Goal: Task Accomplishment & Management: Use online tool/utility

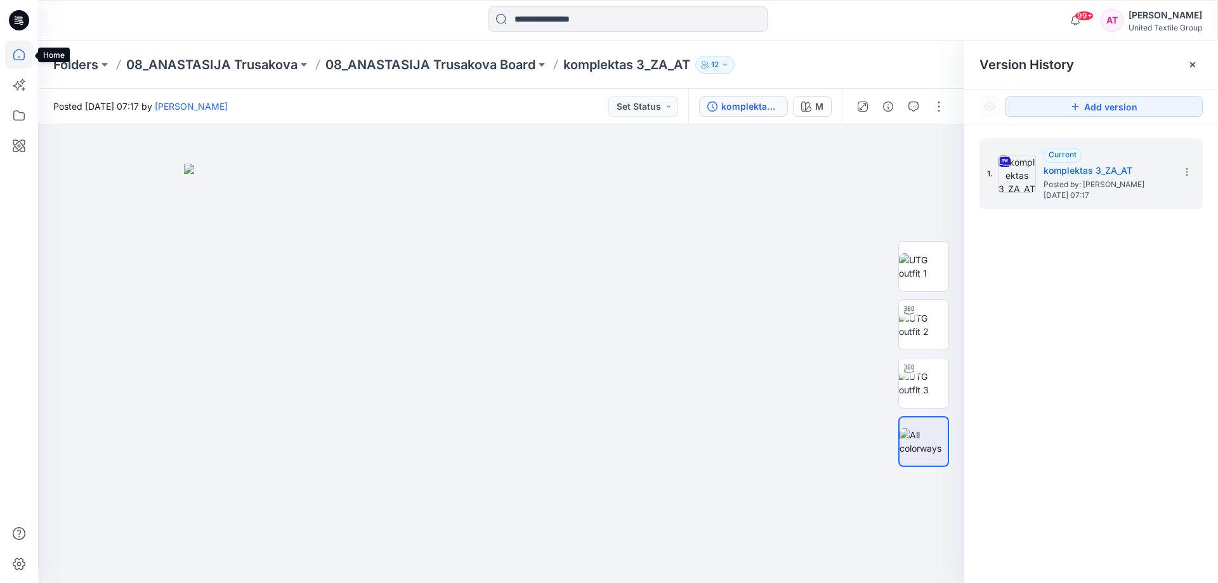
click at [20, 54] on icon at bounding box center [19, 55] width 28 height 28
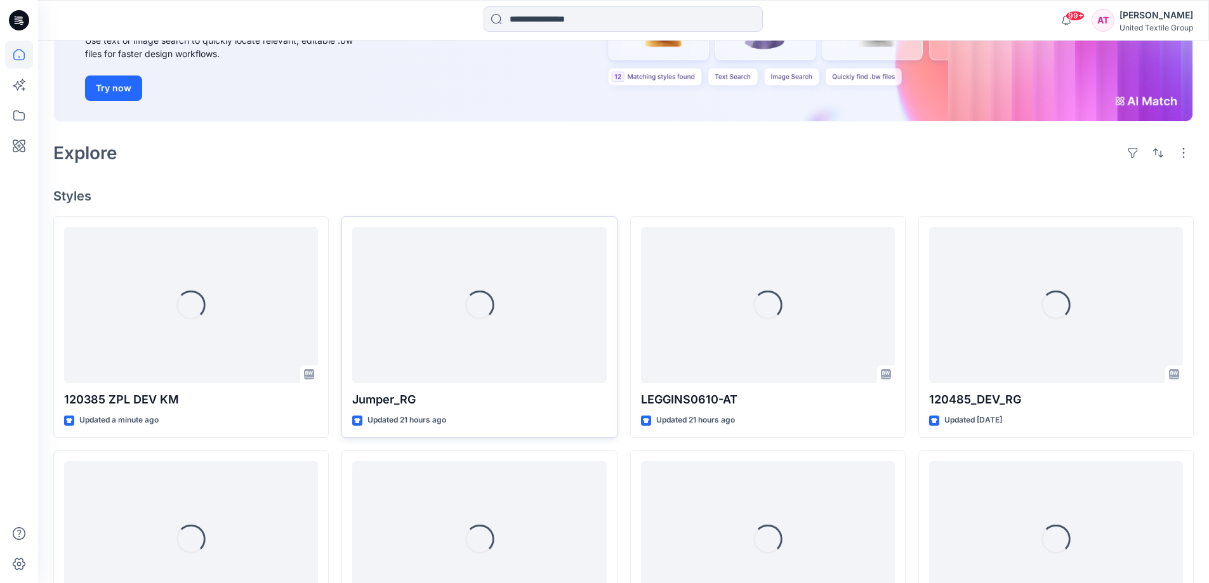
scroll to position [190, 0]
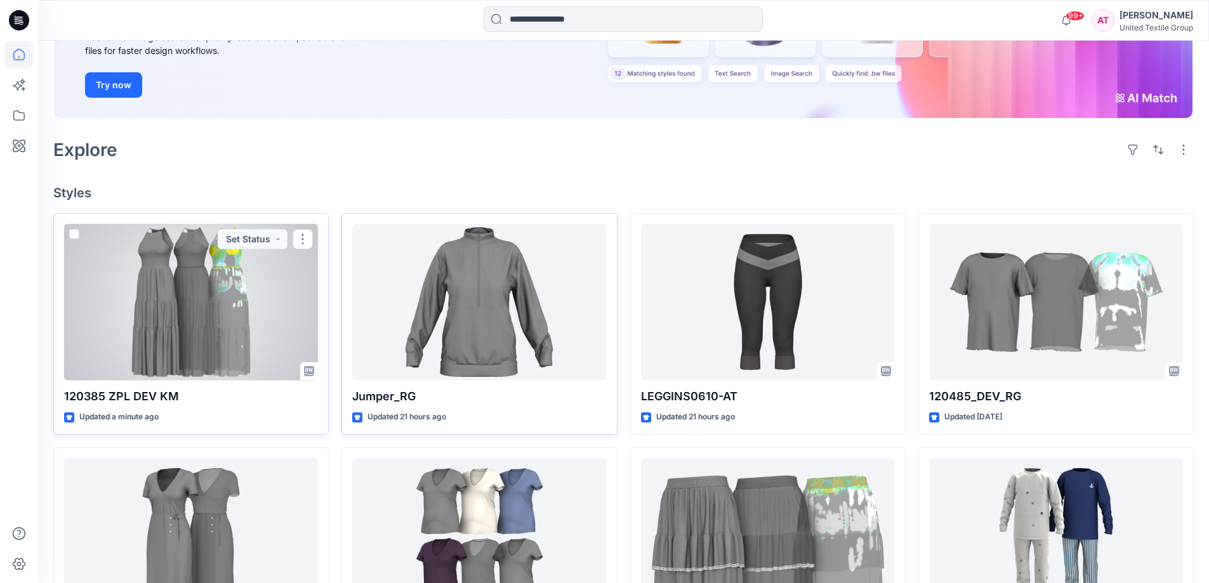
click at [248, 300] on div at bounding box center [191, 302] width 254 height 157
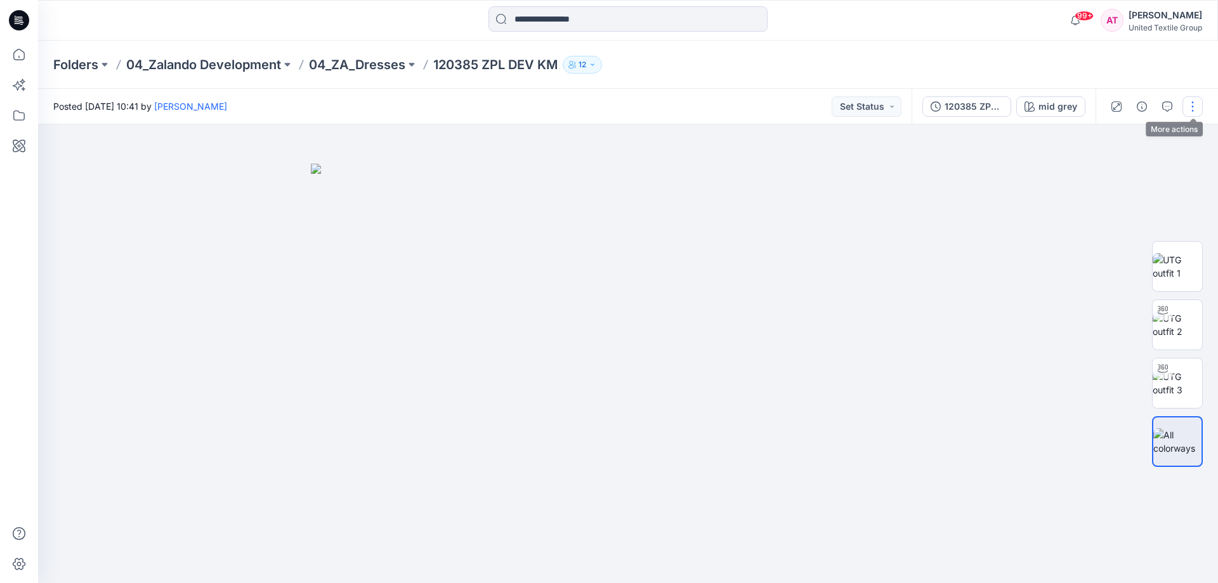
click at [1194, 102] on button "button" at bounding box center [1193, 106] width 20 height 20
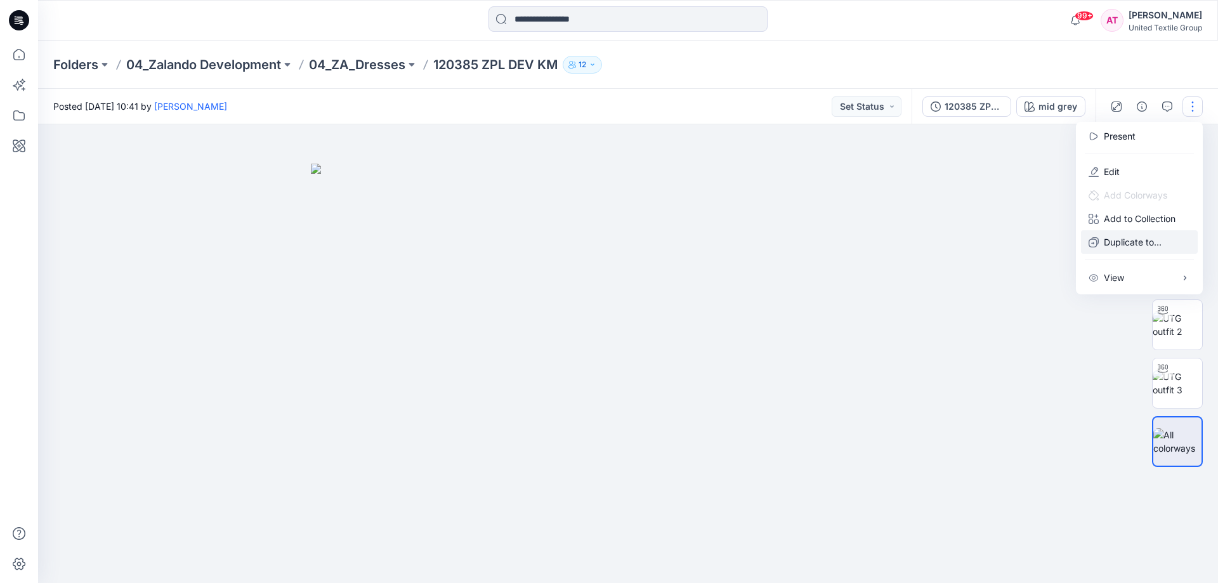
click at [1112, 245] on p "Duplicate to..." at bounding box center [1133, 241] width 58 height 13
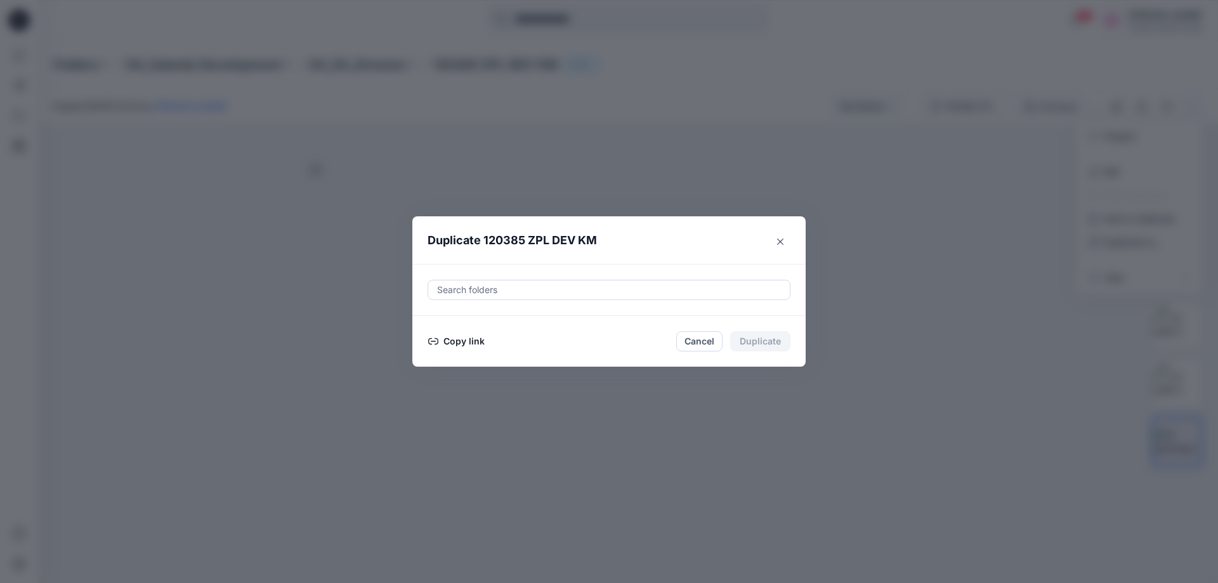
click at [581, 288] on div at bounding box center [609, 289] width 347 height 15
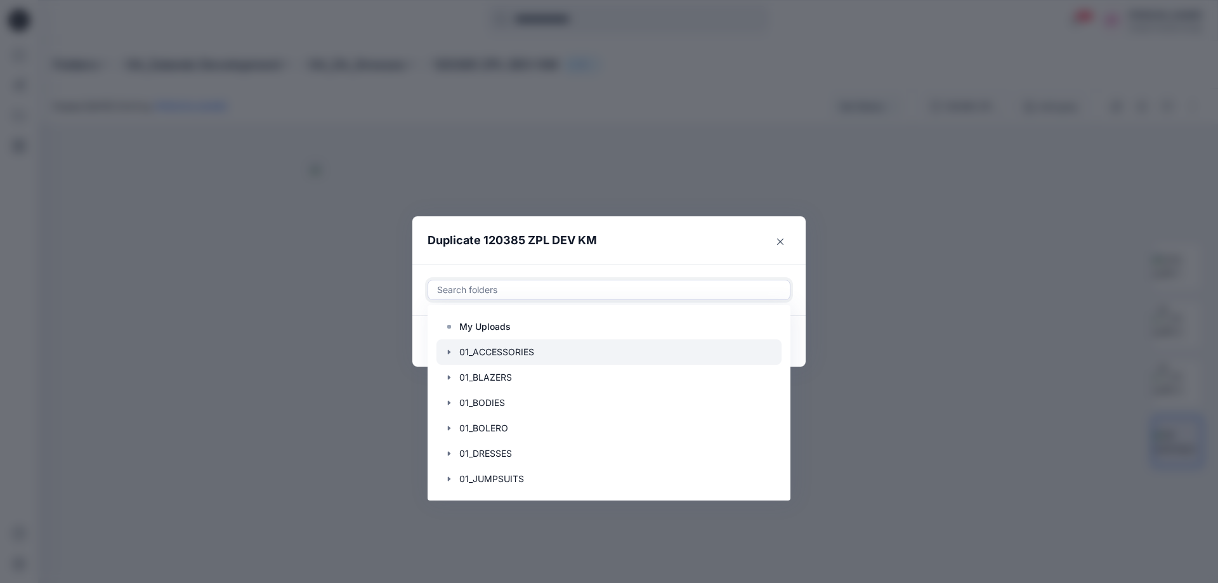
click at [483, 345] on div at bounding box center [609, 352] width 345 height 25
click at [717, 235] on header "Duplicate 120385 ZPL DEV KM" at bounding box center [597, 240] width 368 height 48
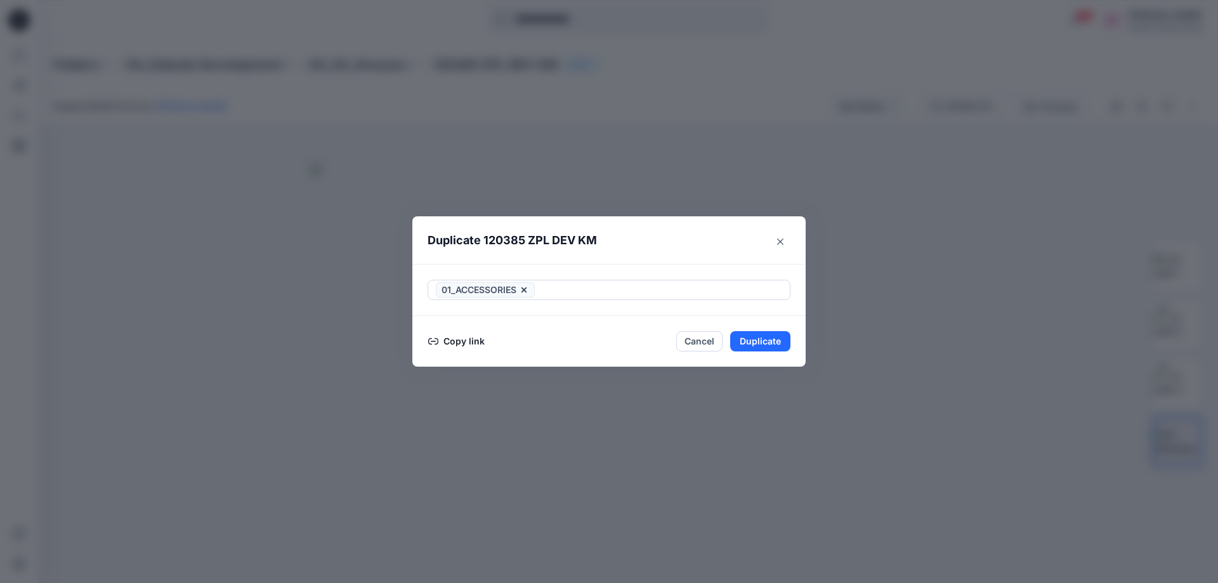
click at [453, 345] on button "Copy link" at bounding box center [457, 341] width 58 height 15
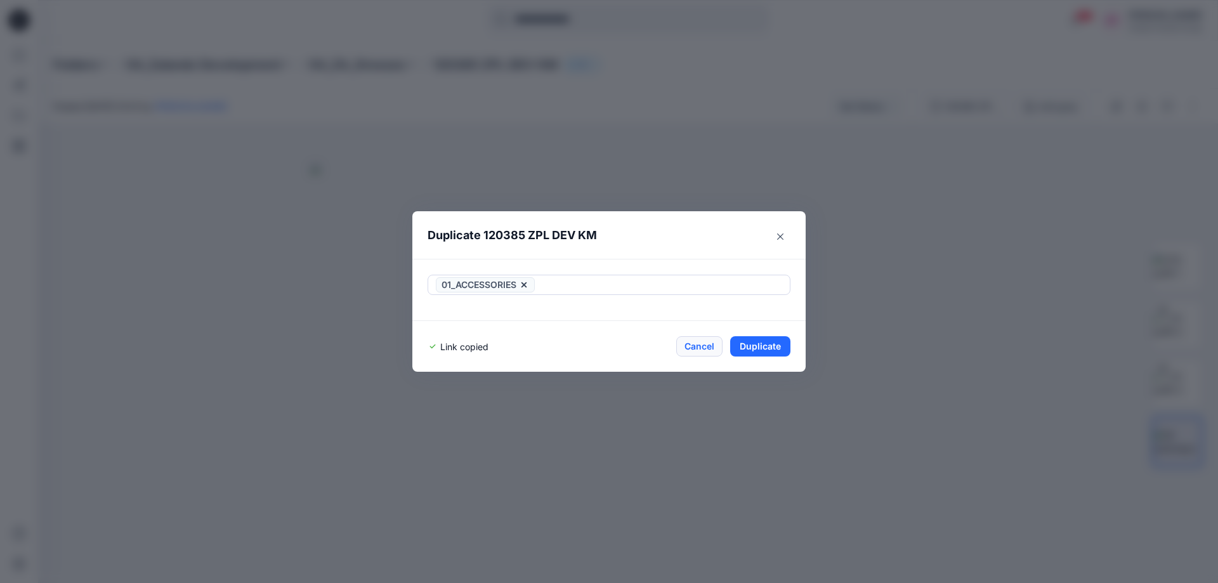
click at [710, 347] on button "Cancel" at bounding box center [700, 346] width 46 height 20
